Goal: Task Accomplishment & Management: Manage account settings

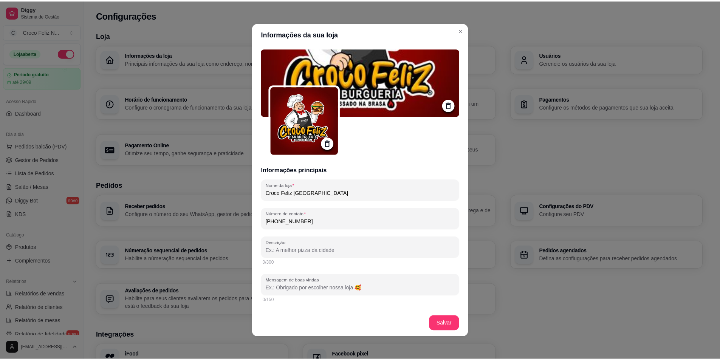
scroll to position [189, 0]
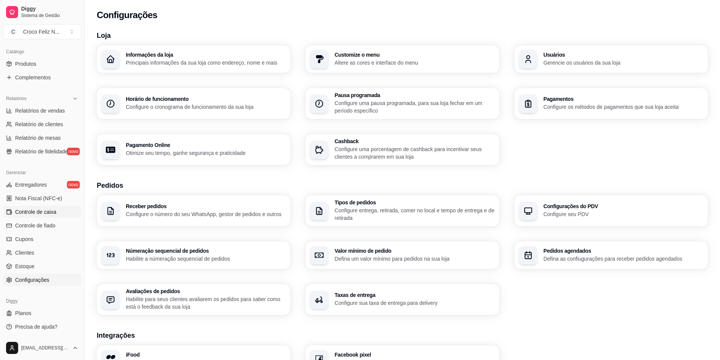
click at [43, 213] on span "Controle de caixa" at bounding box center [35, 212] width 41 height 8
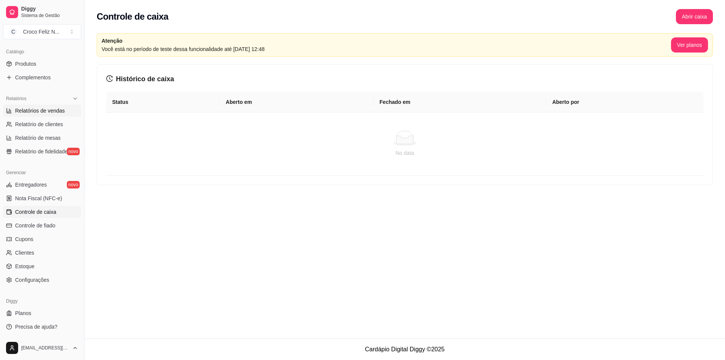
click at [42, 114] on link "Relatórios de vendas" at bounding box center [42, 111] width 78 height 12
select select "ALL"
select select "0"
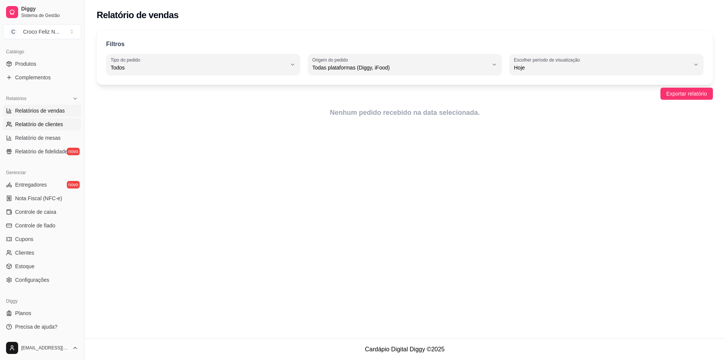
click at [40, 125] on span "Relatório de clientes" at bounding box center [39, 125] width 48 height 8
select select "30"
select select "HIGHEST_TOTAL_SPENT_WITH_ORDERS"
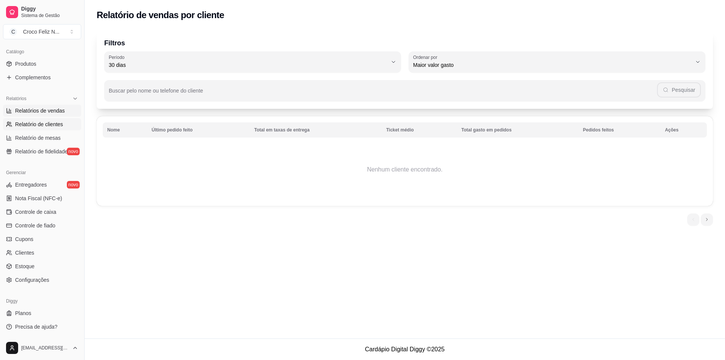
click at [39, 111] on span "Relatórios de vendas" at bounding box center [40, 111] width 50 height 8
select select "ALL"
select select "0"
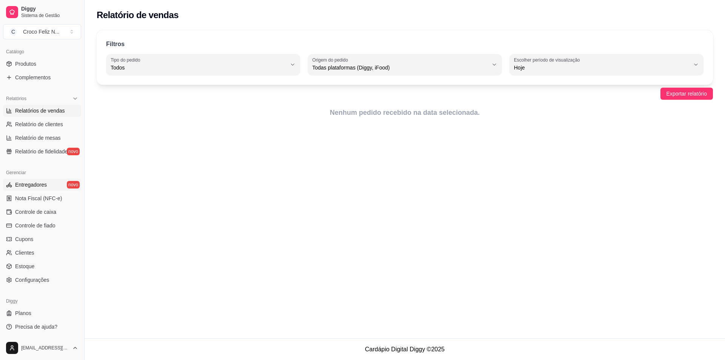
click at [41, 183] on span "Entregadores" at bounding box center [31, 185] width 32 height 8
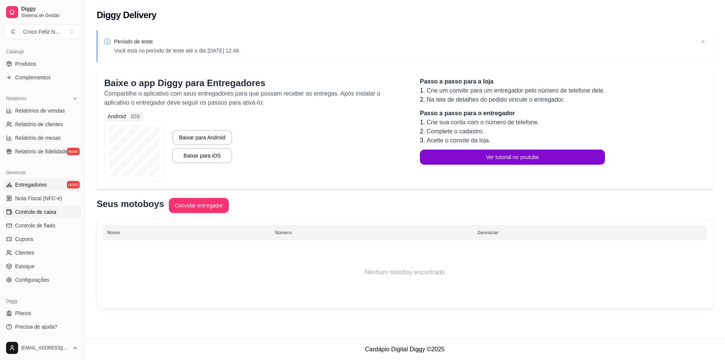
click at [39, 207] on link "Controle de caixa" at bounding box center [42, 212] width 78 height 12
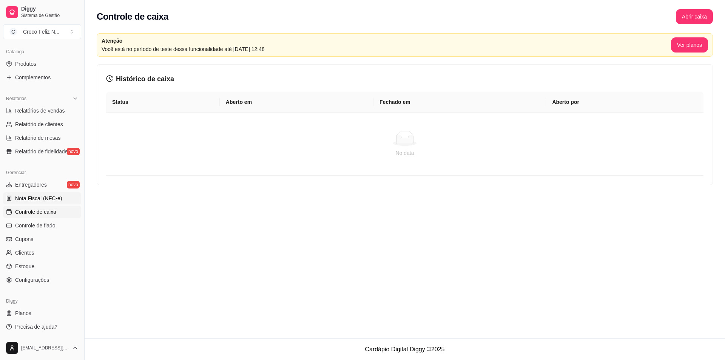
click at [39, 198] on span "Nota Fiscal (NFC-e)" at bounding box center [38, 199] width 47 height 8
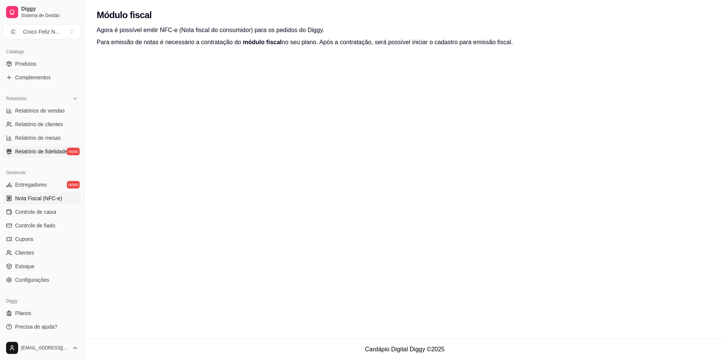
click at [46, 145] on link "Relatório de fidelidade novo" at bounding box center [42, 151] width 78 height 12
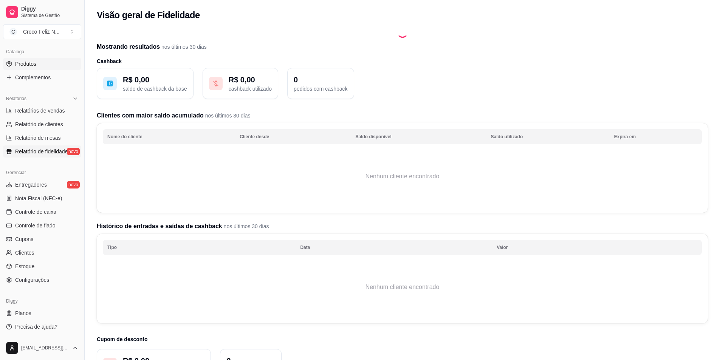
click at [41, 60] on link "Produtos" at bounding box center [42, 64] width 78 height 12
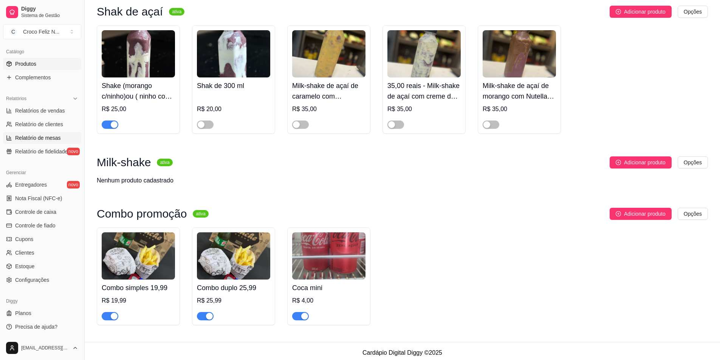
scroll to position [729, 0]
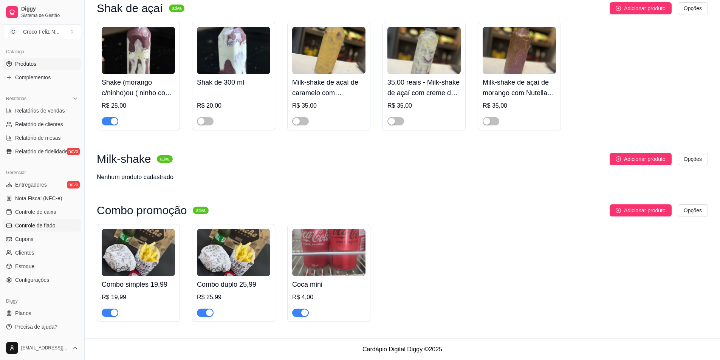
click at [52, 222] on span "Controle de fiado" at bounding box center [35, 226] width 40 height 8
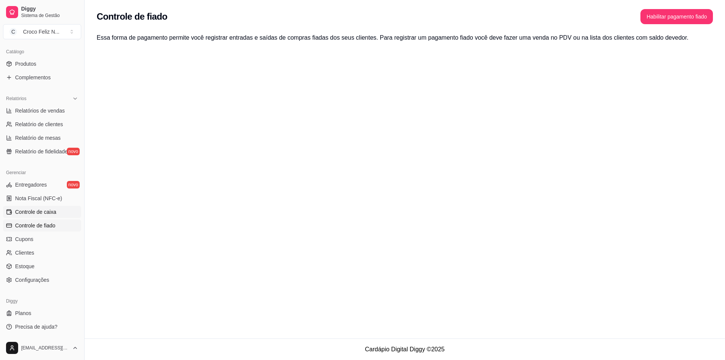
click at [48, 212] on span "Controle de caixa" at bounding box center [35, 212] width 41 height 8
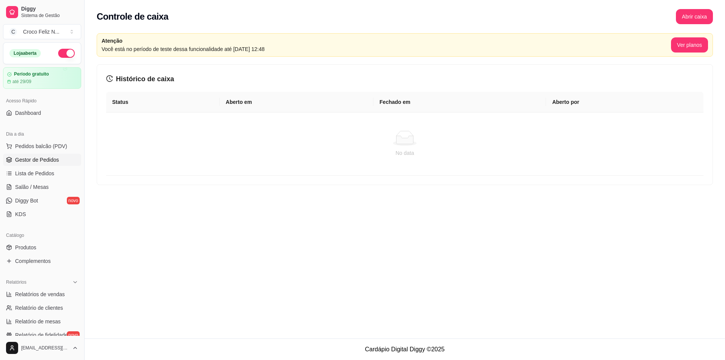
click at [52, 160] on span "Gestor de Pedidos" at bounding box center [37, 160] width 44 height 8
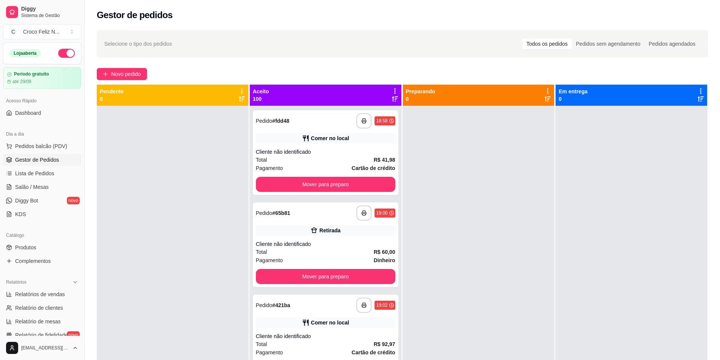
click at [391, 91] on icon at bounding box center [394, 91] width 7 height 7
click at [157, 177] on div at bounding box center [173, 286] width 152 height 360
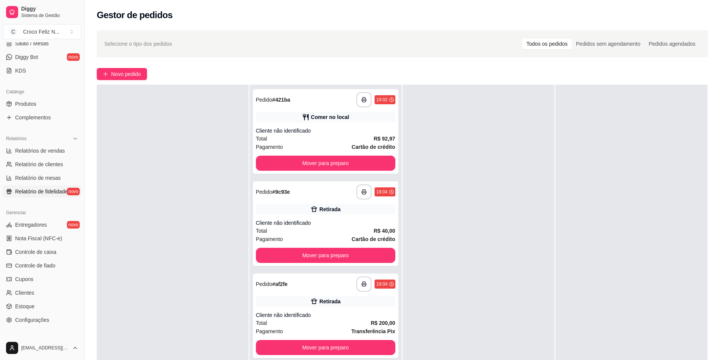
scroll to position [151, 0]
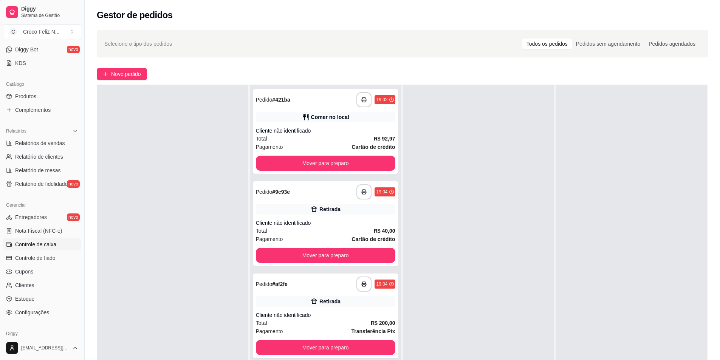
click at [48, 250] on link "Controle de caixa" at bounding box center [42, 244] width 78 height 12
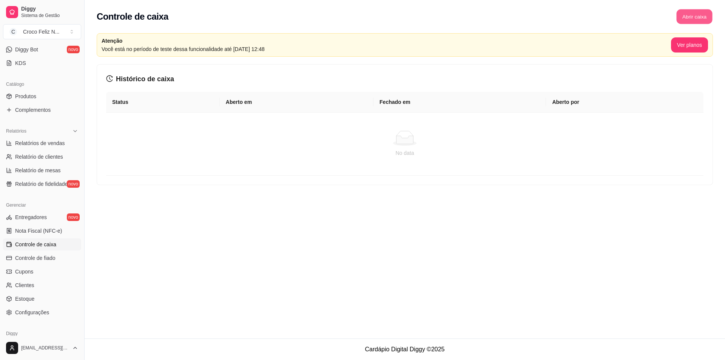
click at [692, 14] on button "Abrir caixa" at bounding box center [695, 16] width 36 height 15
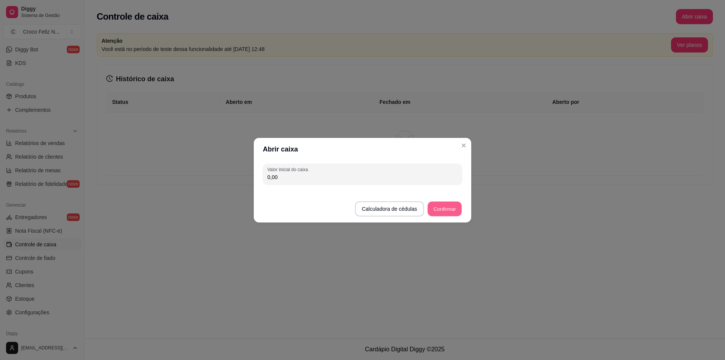
click at [443, 210] on button "Confirmar" at bounding box center [445, 208] width 34 height 15
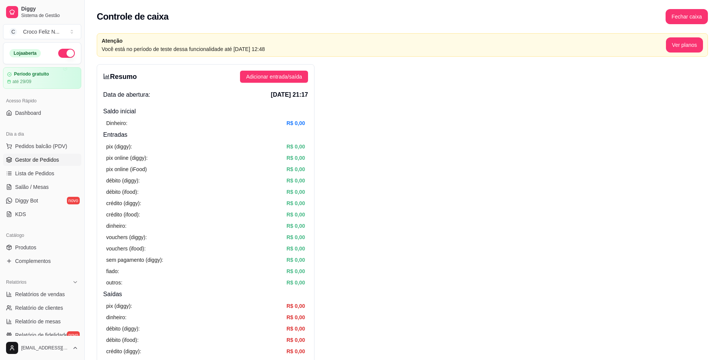
click at [57, 158] on span "Gestor de Pedidos" at bounding box center [37, 160] width 44 height 8
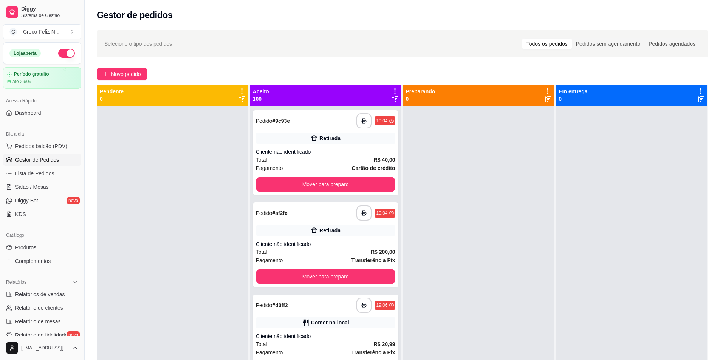
click at [391, 90] on icon at bounding box center [394, 91] width 7 height 7
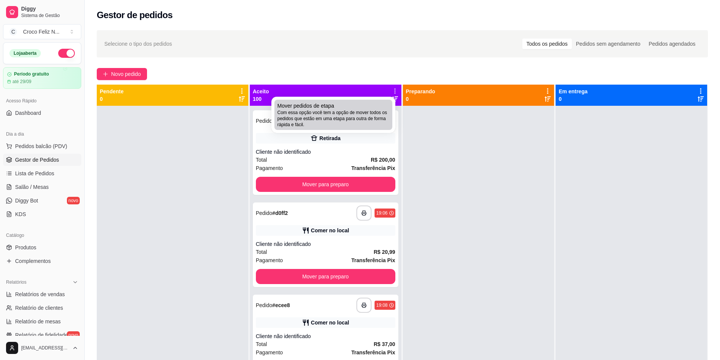
click at [353, 110] on span "Com essa opção você tem a opção de mover todos os pedidos que estão em uma etap…" at bounding box center [333, 119] width 112 height 18
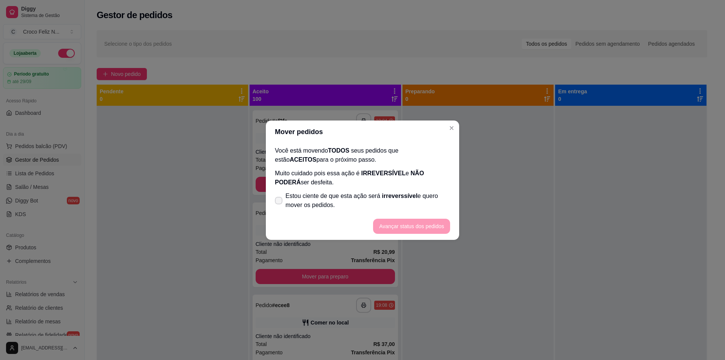
click at [314, 204] on span "Estou ciente de que esta ação será irreverssível e quero mover os pedidos." at bounding box center [368, 201] width 165 height 18
click at [280, 204] on input "Estou ciente de que esta ação será irreverssível e quero mover os pedidos." at bounding box center [277, 204] width 5 height 5
checkbox input "true"
click at [419, 230] on button "Avançar status dos pedidos" at bounding box center [411, 226] width 75 height 15
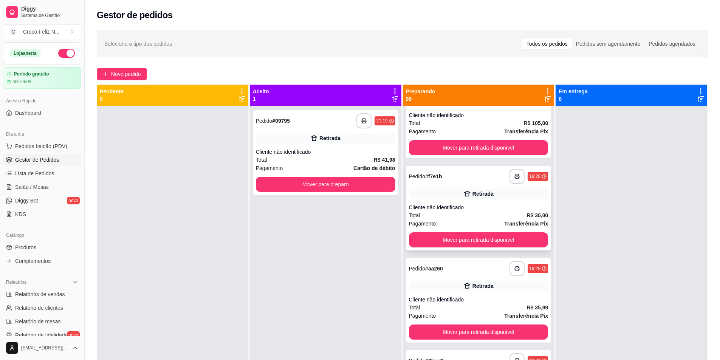
scroll to position [1247, 0]
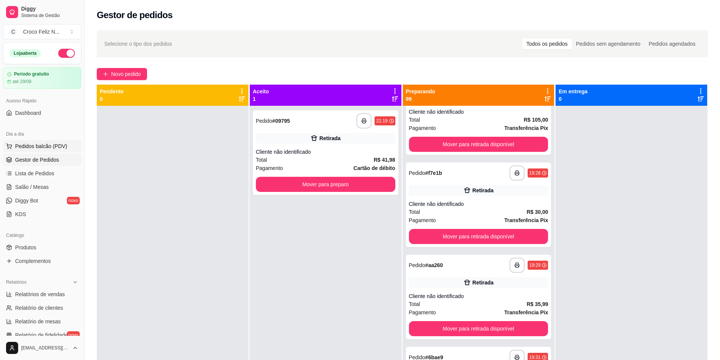
click at [60, 144] on span "Pedidos balcão (PDV)" at bounding box center [41, 146] width 52 height 8
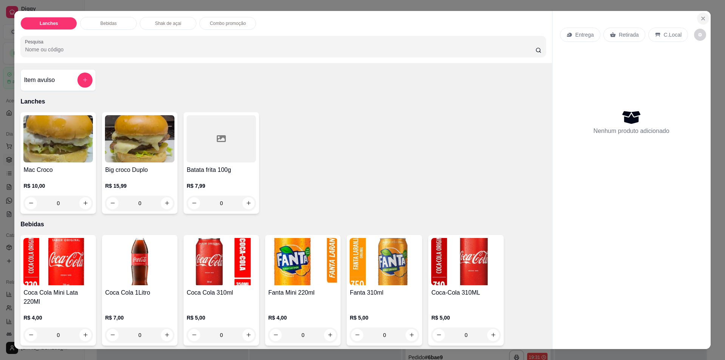
click at [698, 20] on button "Close" at bounding box center [704, 18] width 12 height 12
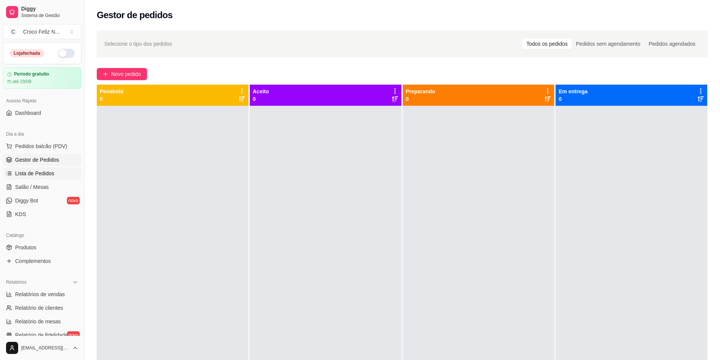
click at [49, 175] on span "Lista de Pedidos" at bounding box center [34, 174] width 39 height 8
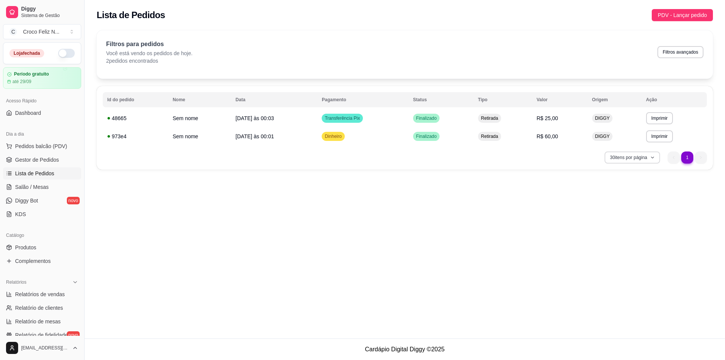
click at [631, 160] on button "30 itens por página" at bounding box center [633, 158] width 56 height 12
click at [625, 217] on span "50 pedidos" at bounding box center [631, 214] width 63 height 8
click at [50, 294] on span "Relatórios de vendas" at bounding box center [40, 295] width 50 height 8
select select "ALL"
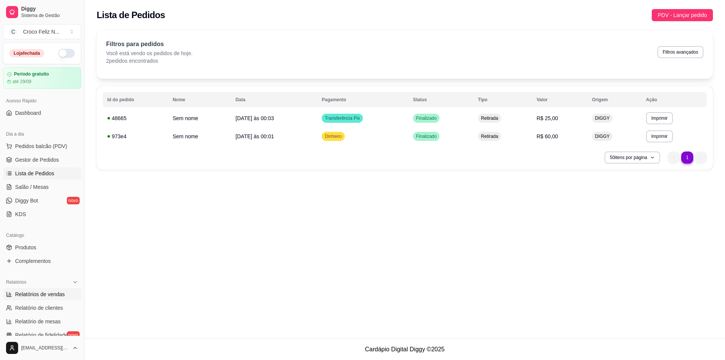
select select "0"
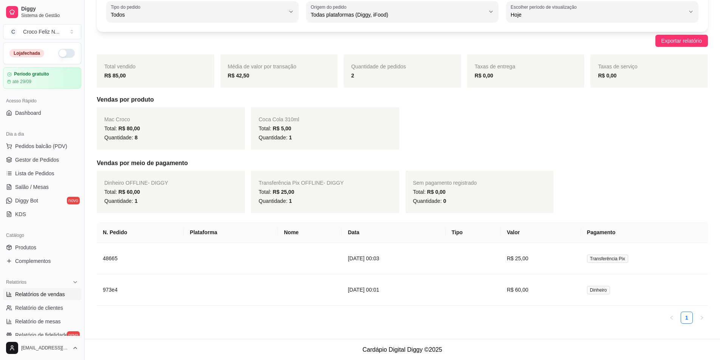
scroll to position [53, 0]
click at [58, 143] on span "Pedidos balcão (PDV)" at bounding box center [41, 146] width 52 height 8
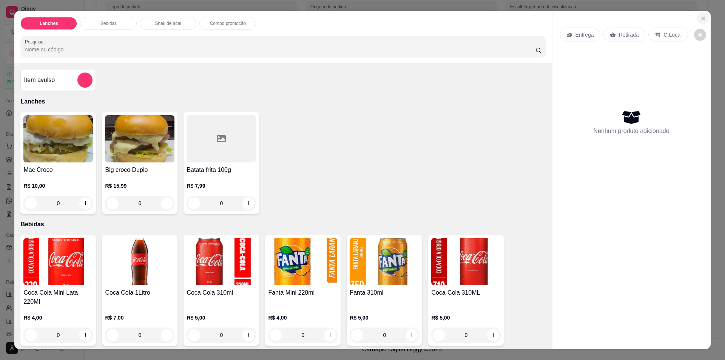
click at [701, 19] on icon "Close" at bounding box center [704, 18] width 6 height 6
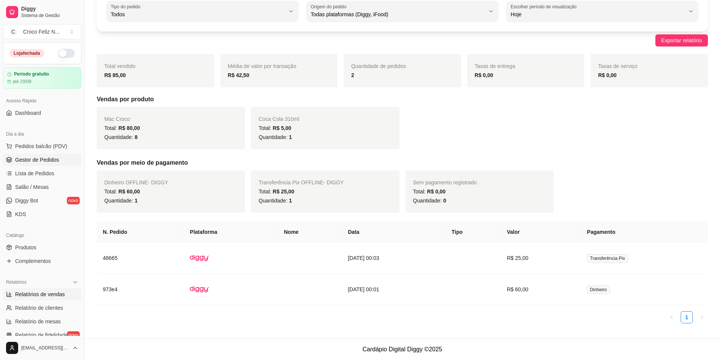
click at [51, 157] on span "Gestor de Pedidos" at bounding box center [37, 160] width 44 height 8
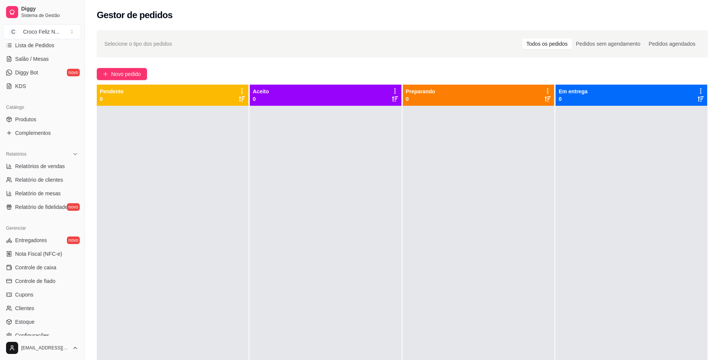
scroll to position [151, 0]
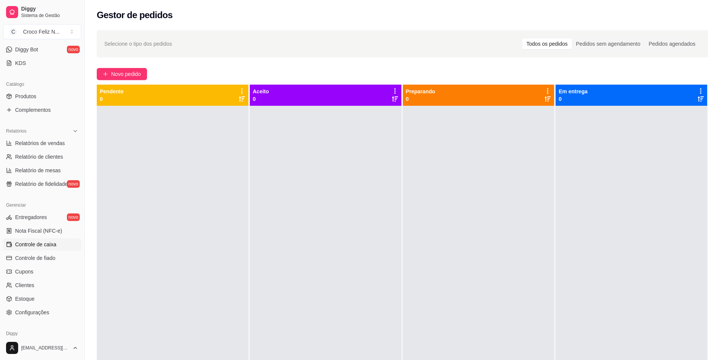
click at [54, 246] on span "Controle de caixa" at bounding box center [35, 245] width 41 height 8
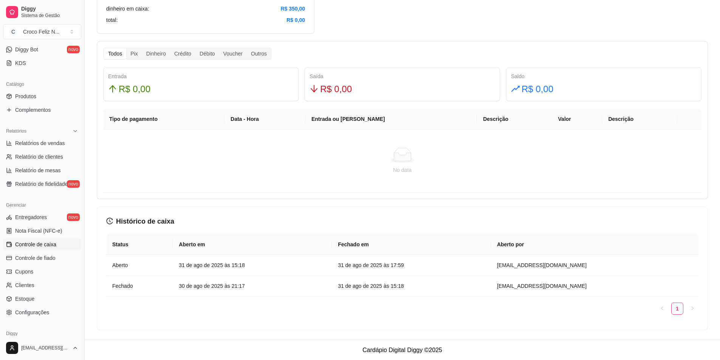
scroll to position [431, 0]
click at [257, 288] on article "[DATE] 21:17" at bounding box center [252, 285] width 147 height 8
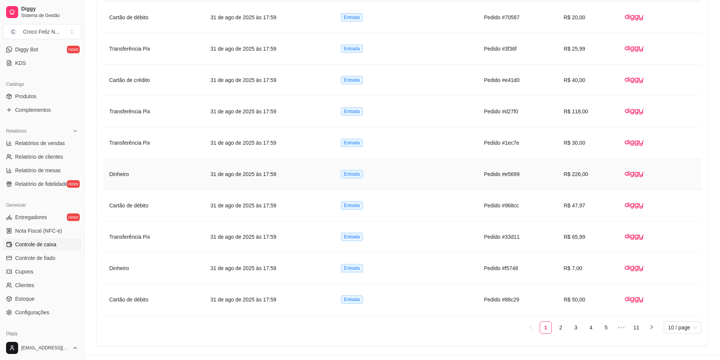
scroll to position [546, 0]
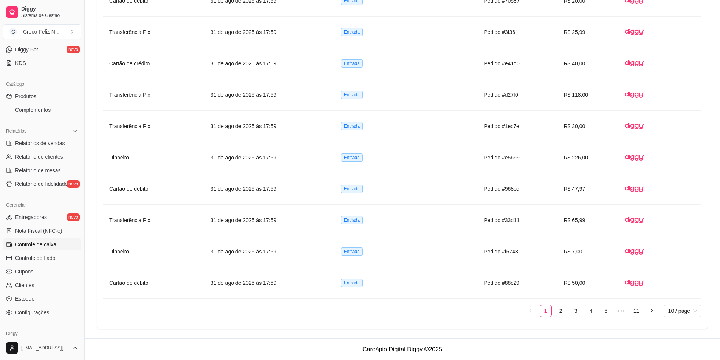
click at [48, 244] on span "Controle de caixa" at bounding box center [35, 245] width 41 height 8
